Goal: Understand process/instructions

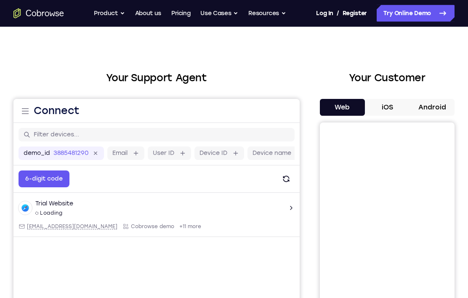
click at [396, 106] on button "iOS" at bounding box center [387, 107] width 45 height 17
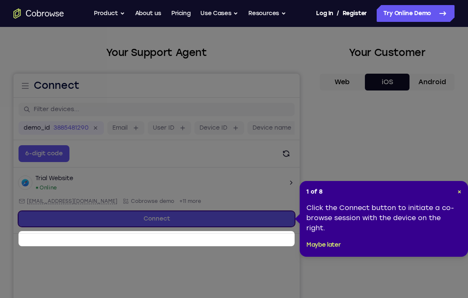
scroll to position [39, 0]
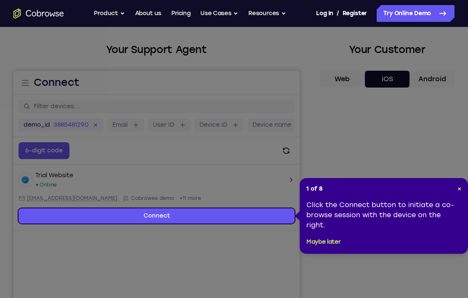
click at [463, 185] on div "1 of 8 × Click the Connect button to initiate a co-browse session with the devi…" at bounding box center [383, 216] width 168 height 76
click at [461, 181] on div "1 of 8 × Click the Connect button to initiate a co-browse session with the devi…" at bounding box center [383, 216] width 168 height 76
click at [463, 187] on div "1 of 8 × Click the Connect button to initiate a co-browse session with the devi…" at bounding box center [383, 216] width 168 height 76
click at [460, 186] on span "×" at bounding box center [459, 188] width 4 height 7
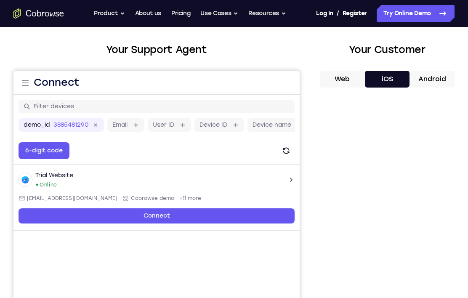
click at [433, 80] on button "Android" at bounding box center [431, 79] width 45 height 17
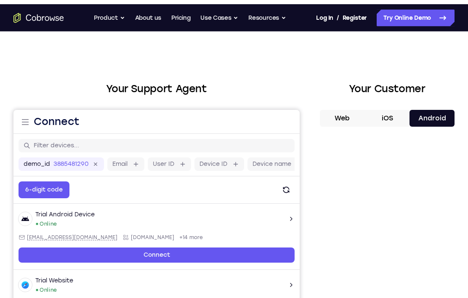
scroll to position [0, 0]
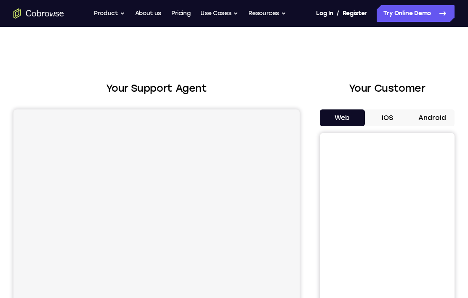
click at [430, 121] on button "Android" at bounding box center [431, 117] width 45 height 17
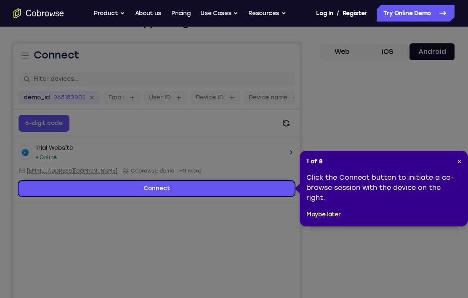
scroll to position [66, 0]
click at [454, 160] on header "1 of 8 ×" at bounding box center [383, 162] width 155 height 8
click at [458, 163] on span "×" at bounding box center [459, 161] width 4 height 7
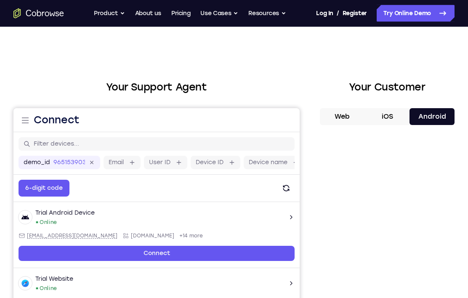
scroll to position [0, 0]
